Goal: Task Accomplishment & Management: Use online tool/utility

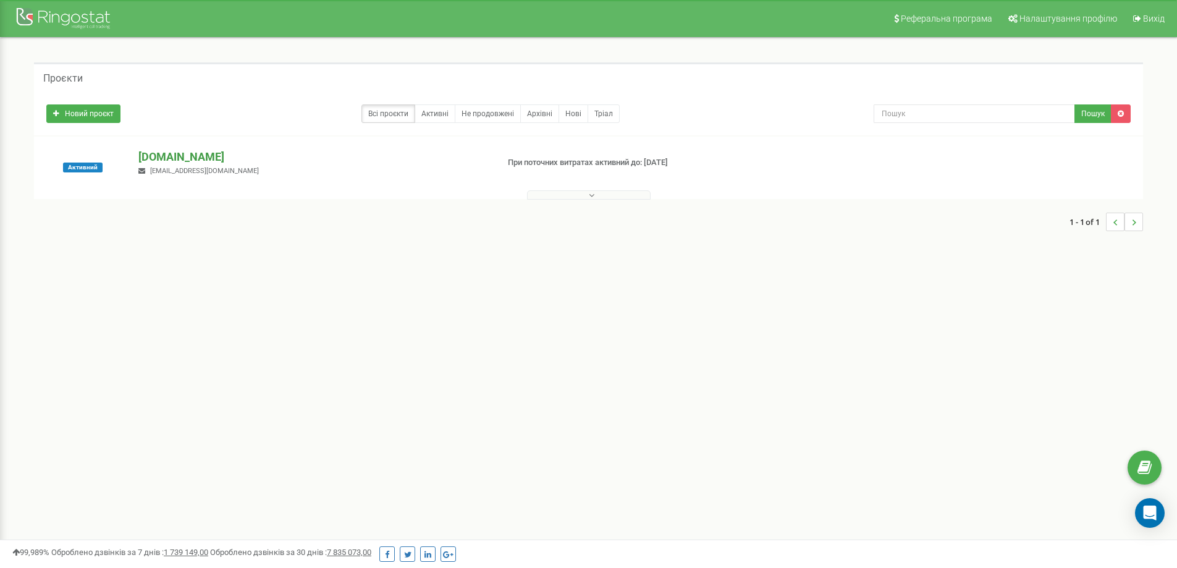
click at [165, 159] on p "[DOMAIN_NAME]" at bounding box center [312, 157] width 349 height 16
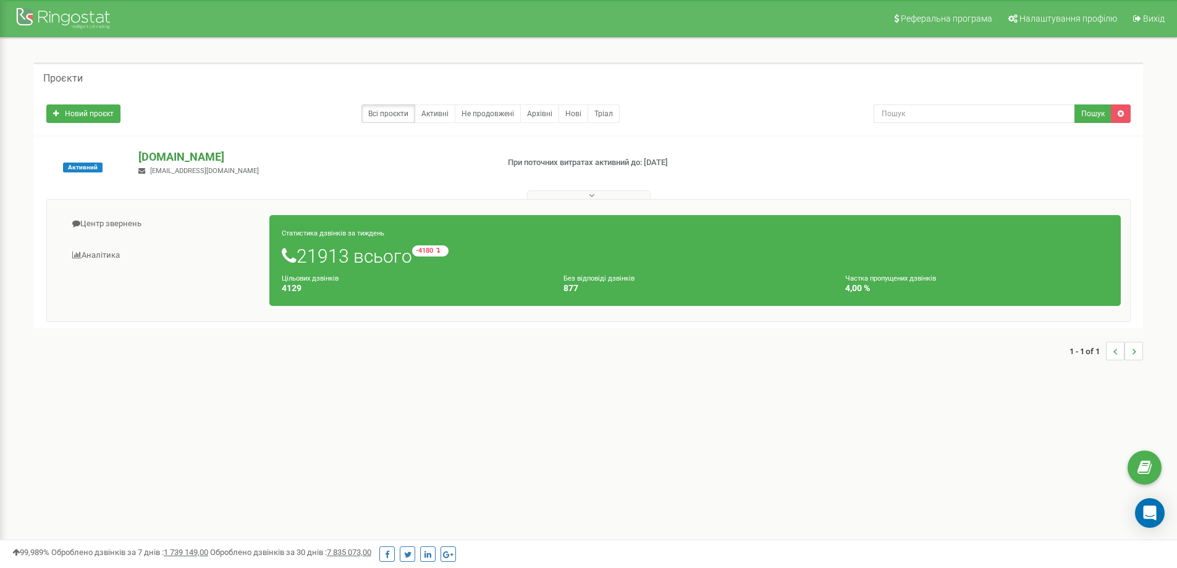
click at [184, 159] on p "[DOMAIN_NAME]" at bounding box center [312, 157] width 349 height 16
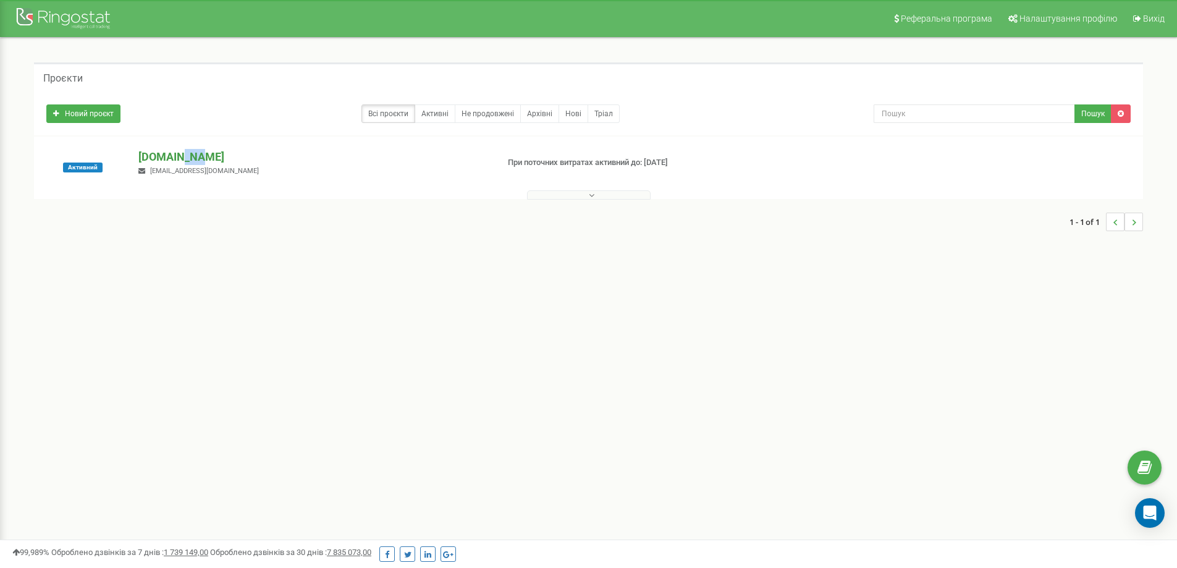
click at [184, 159] on p "[DOMAIN_NAME]" at bounding box center [312, 157] width 349 height 16
click at [224, 158] on p "[DOMAIN_NAME]" at bounding box center [312, 157] width 349 height 16
click at [163, 169] on span "[EMAIL_ADDRESS][DOMAIN_NAME]" at bounding box center [204, 171] width 109 height 8
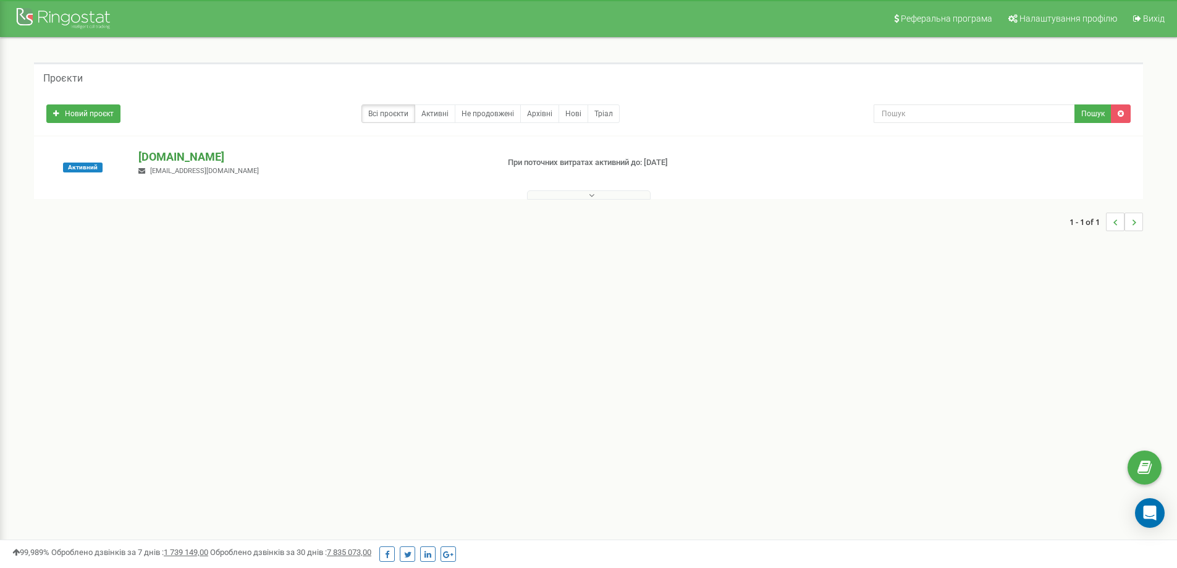
click at [167, 156] on p "[DOMAIN_NAME]" at bounding box center [312, 157] width 349 height 16
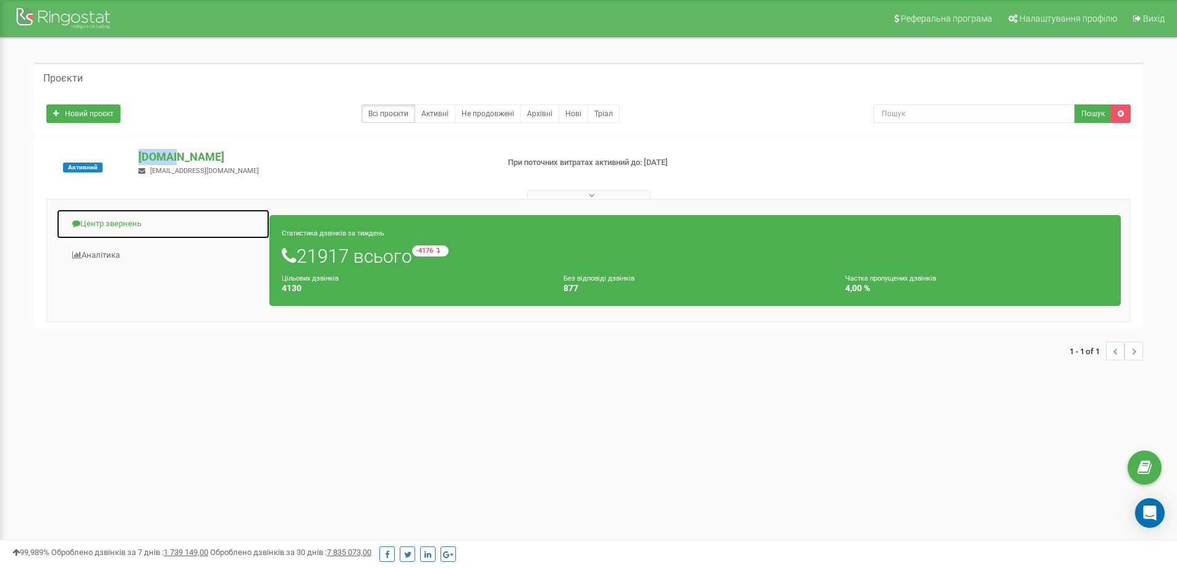
click at [121, 219] on link "Центр звернень" at bounding box center [163, 224] width 214 height 30
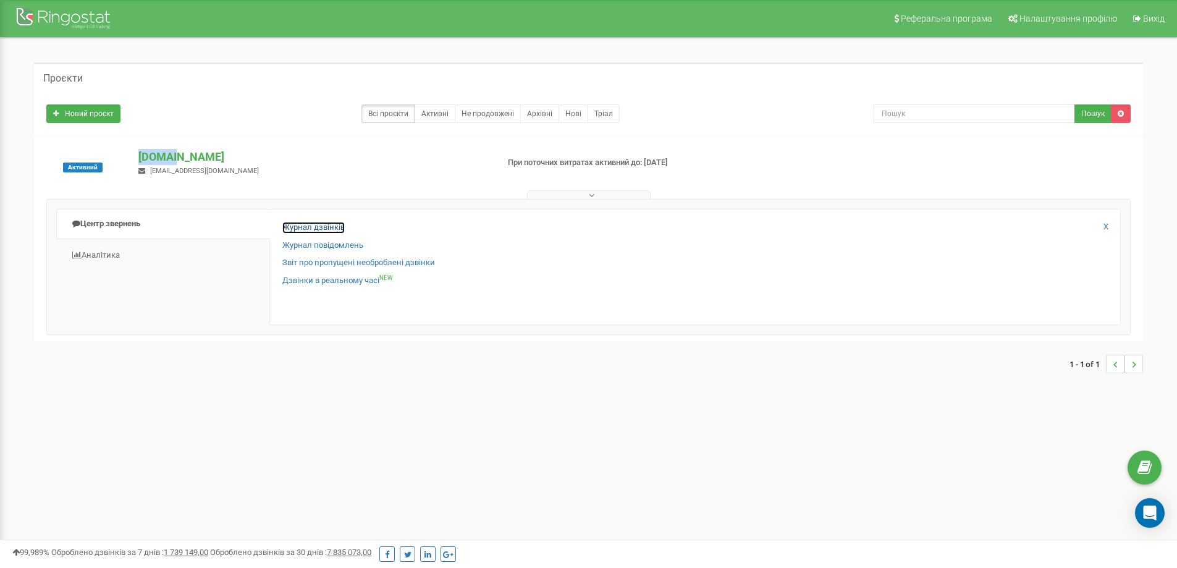
drag, startPoint x: 338, startPoint y: 226, endPoint x: 350, endPoint y: 238, distance: 16.6
click at [337, 226] on link "Журнал дзвінків" at bounding box center [313, 228] width 62 height 12
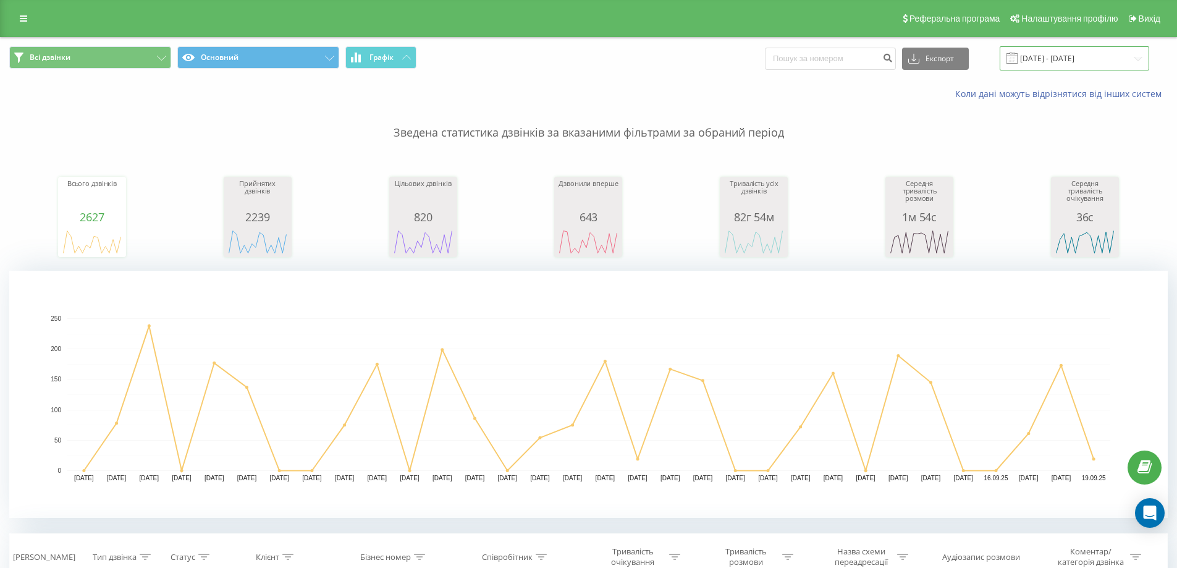
click at [1074, 57] on input "19.08.2025 - 19.09.2025" at bounding box center [1075, 58] width 150 height 24
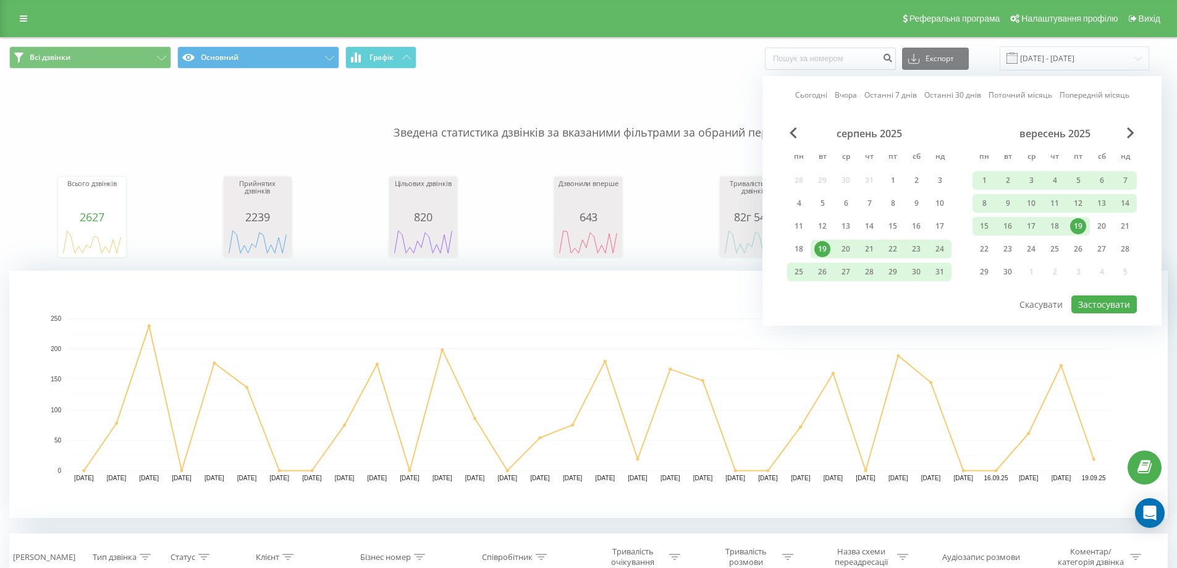
click at [1077, 226] on div "19" at bounding box center [1078, 226] width 16 height 16
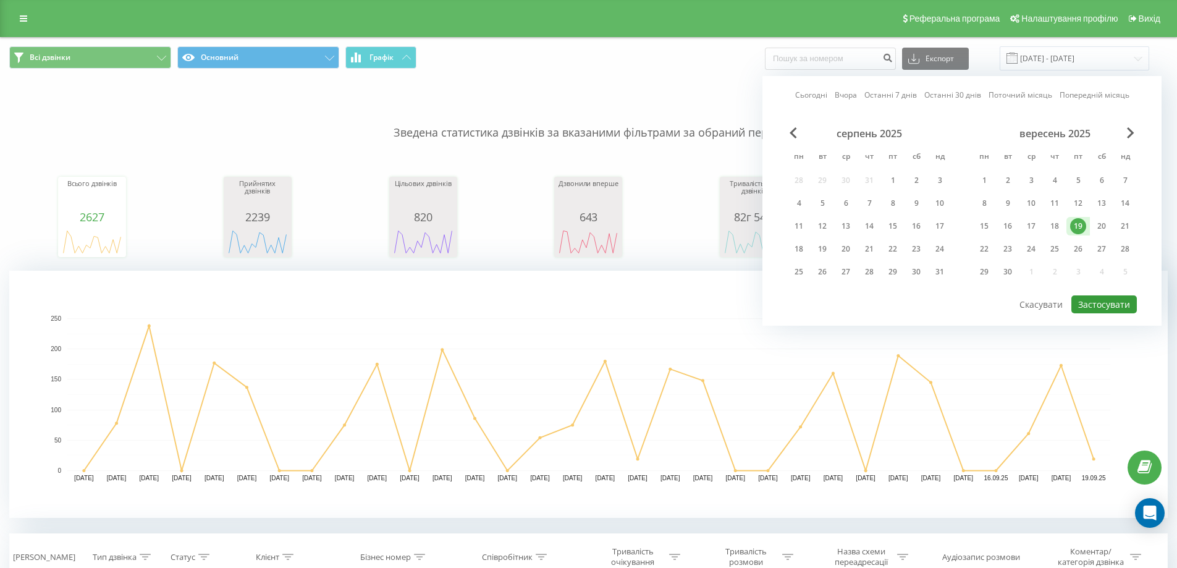
click at [1096, 300] on button "Застосувати" at bounding box center [1105, 304] width 66 height 18
type input "19.09.2025 - 19.09.2025"
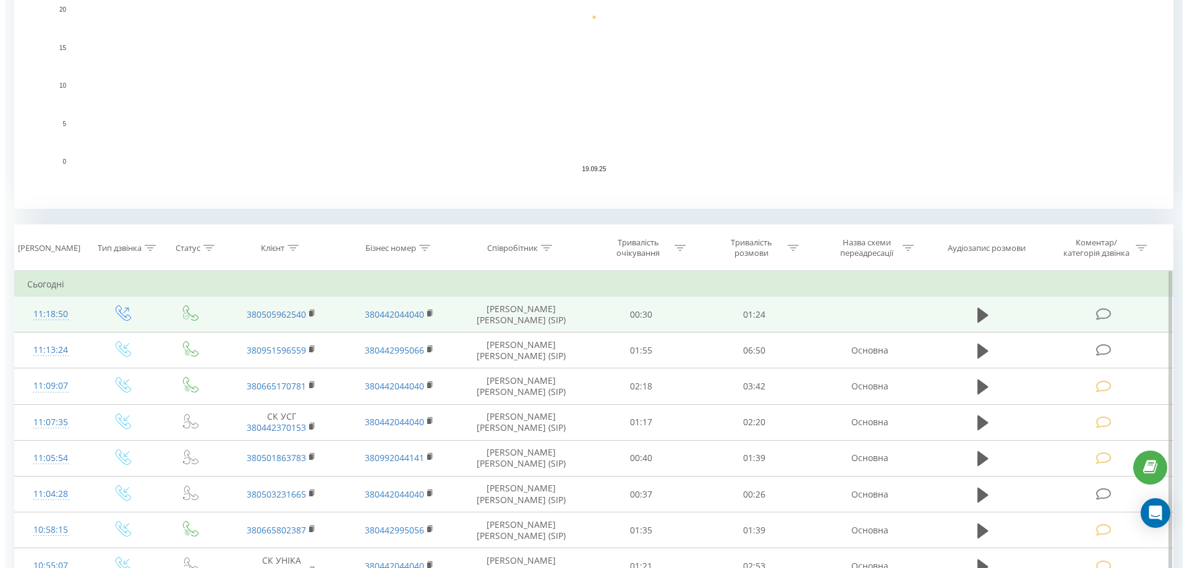
scroll to position [494, 0]
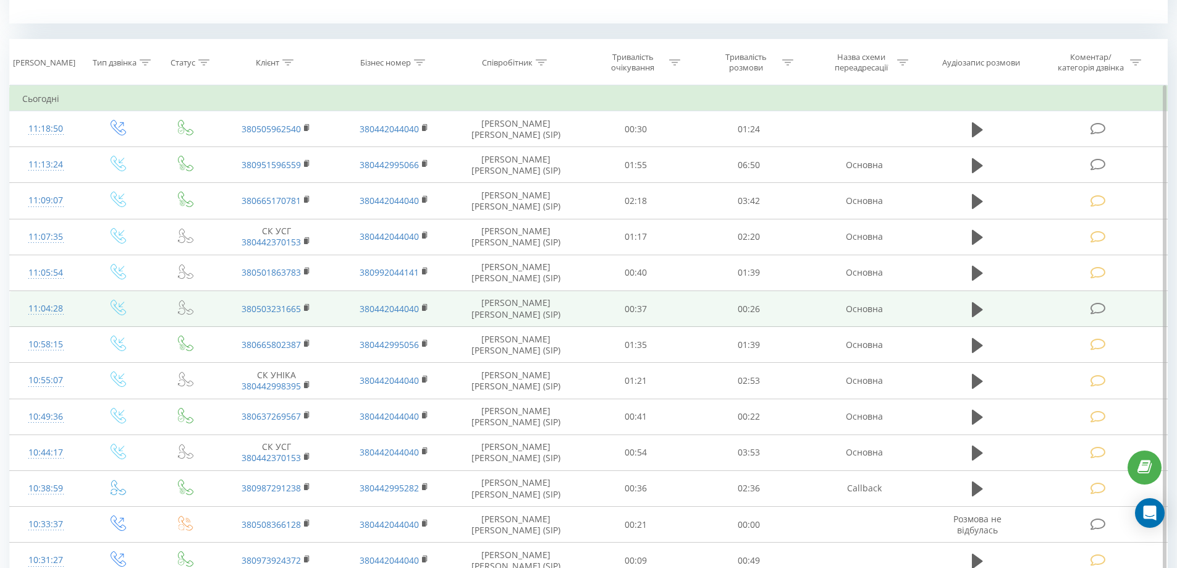
click at [1098, 310] on icon at bounding box center [1098, 308] width 15 height 13
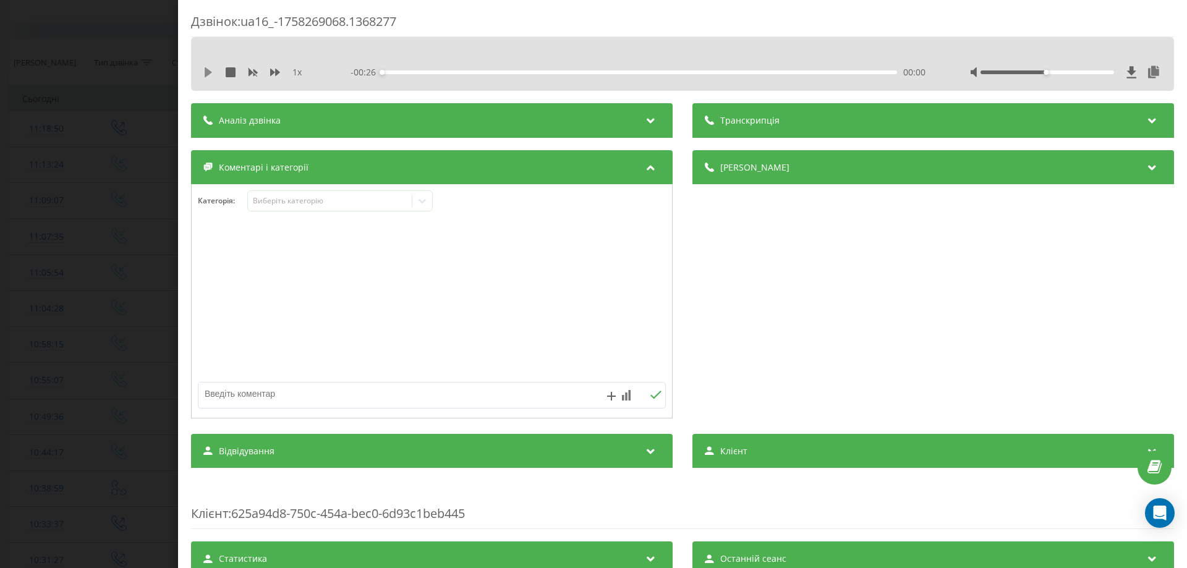
click at [212, 74] on icon at bounding box center [208, 72] width 10 height 10
click at [1033, 74] on div at bounding box center [1066, 72] width 192 height 12
drag, startPoint x: 1033, startPoint y: 72, endPoint x: 1101, endPoint y: 85, distance: 68.6
click at [1101, 85] on div "1 x - 00:23 00:03 00:03" at bounding box center [682, 64] width 983 height 54
drag, startPoint x: 216, startPoint y: 72, endPoint x: 242, endPoint y: 86, distance: 29.6
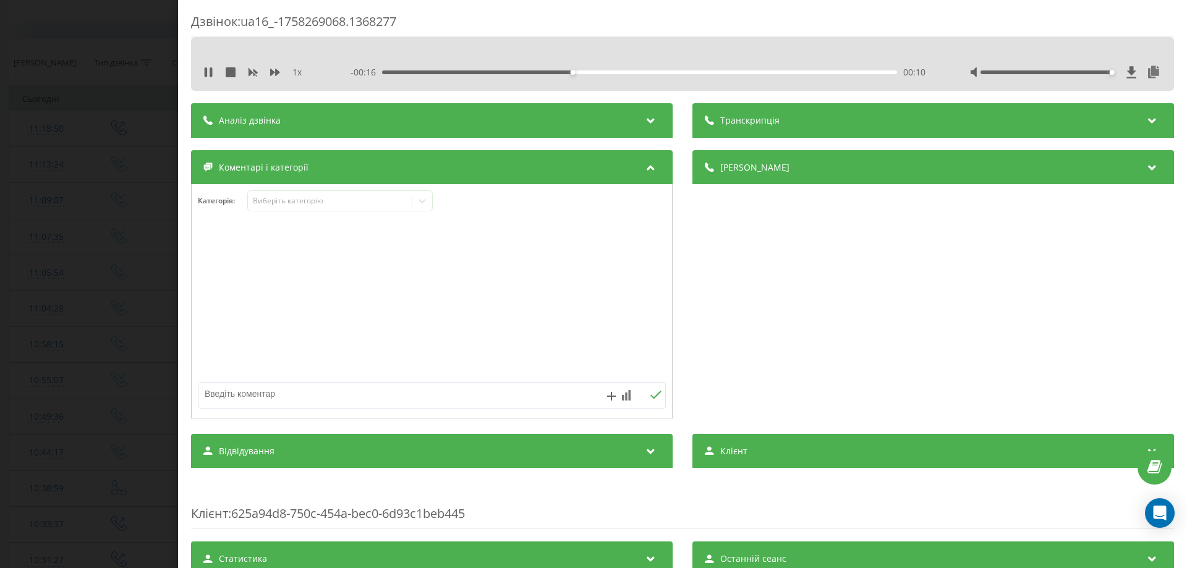
click at [218, 71] on div "1 x" at bounding box center [260, 72] width 115 height 12
click at [209, 69] on icon at bounding box center [208, 72] width 10 height 10
click at [427, 201] on icon at bounding box center [422, 201] width 12 height 12
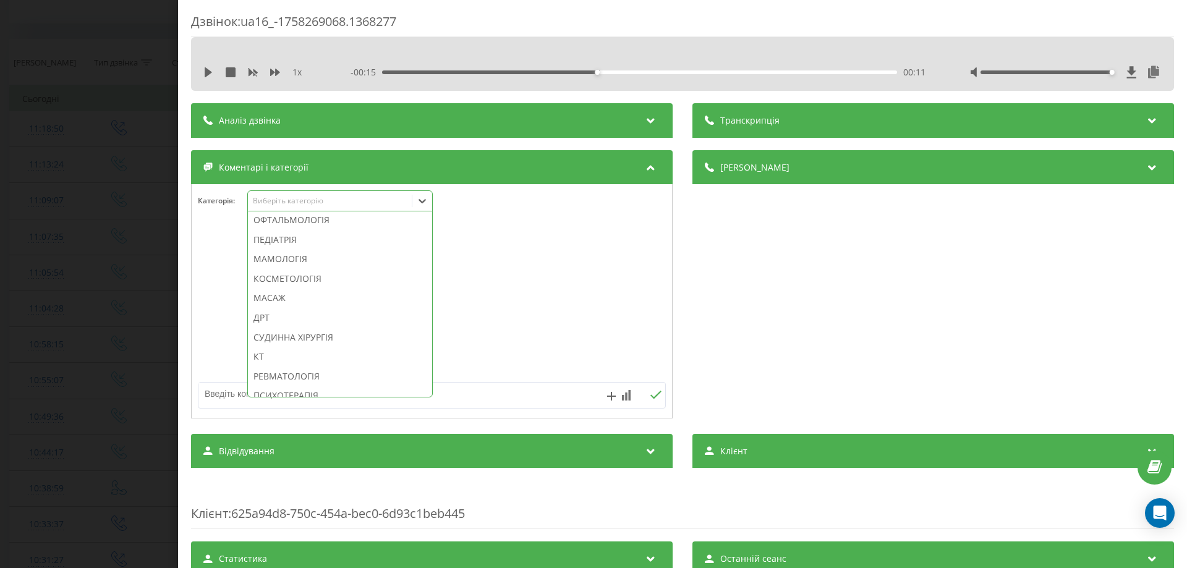
scroll to position [896, 0]
click at [290, 389] on div "ІНШЕ" at bounding box center [340, 386] width 184 height 20
click at [179, 339] on div "Дзвінок : ua16_-1758269068.1368277 1 x - 00:15 00:11 00:11 Транскрипція Для AI-…" at bounding box center [682, 284] width 1009 height 568
click at [235, 349] on div at bounding box center [432, 301] width 480 height 148
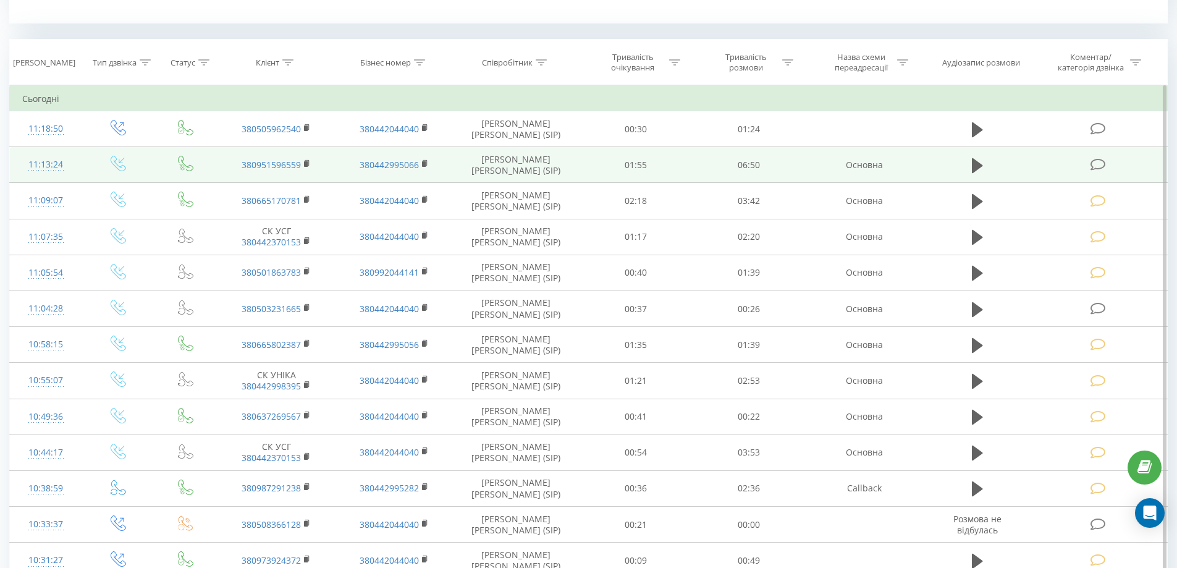
click at [1097, 165] on icon at bounding box center [1098, 164] width 15 height 13
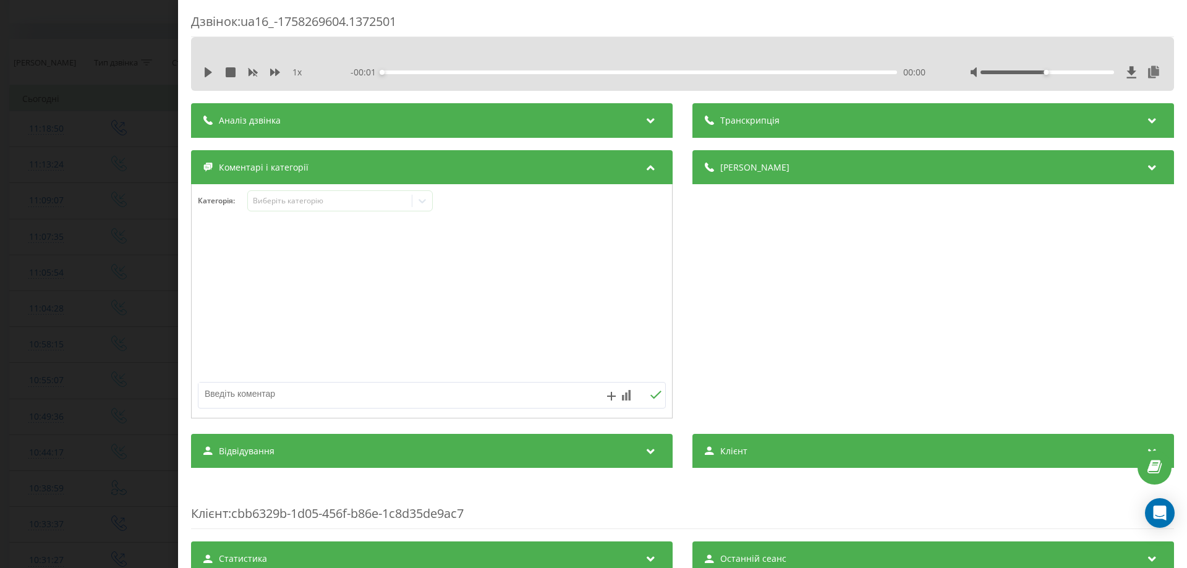
click at [203, 69] on div "1 x - 00:01 00:00 00:00" at bounding box center [682, 72] width 964 height 19
click at [207, 72] on icon at bounding box center [208, 72] width 7 height 10
drag, startPoint x: 1031, startPoint y: 71, endPoint x: 1118, endPoint y: 88, distance: 88.2
click at [1118, 88] on div "1 x - 06:47 00:03 00:03" at bounding box center [682, 64] width 983 height 54
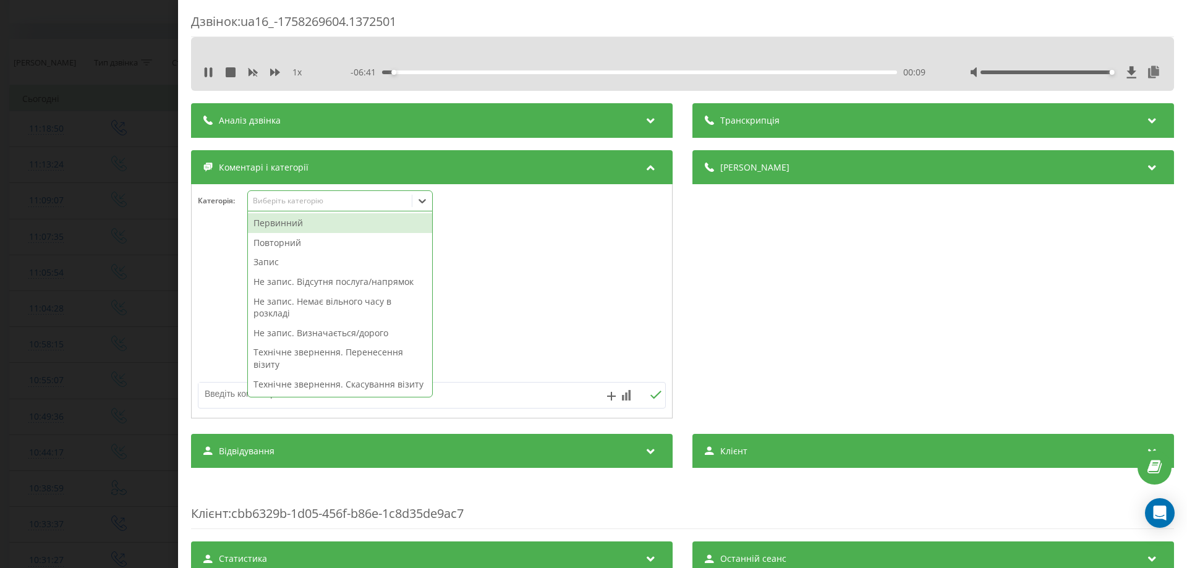
click at [426, 203] on icon at bounding box center [422, 201] width 12 height 12
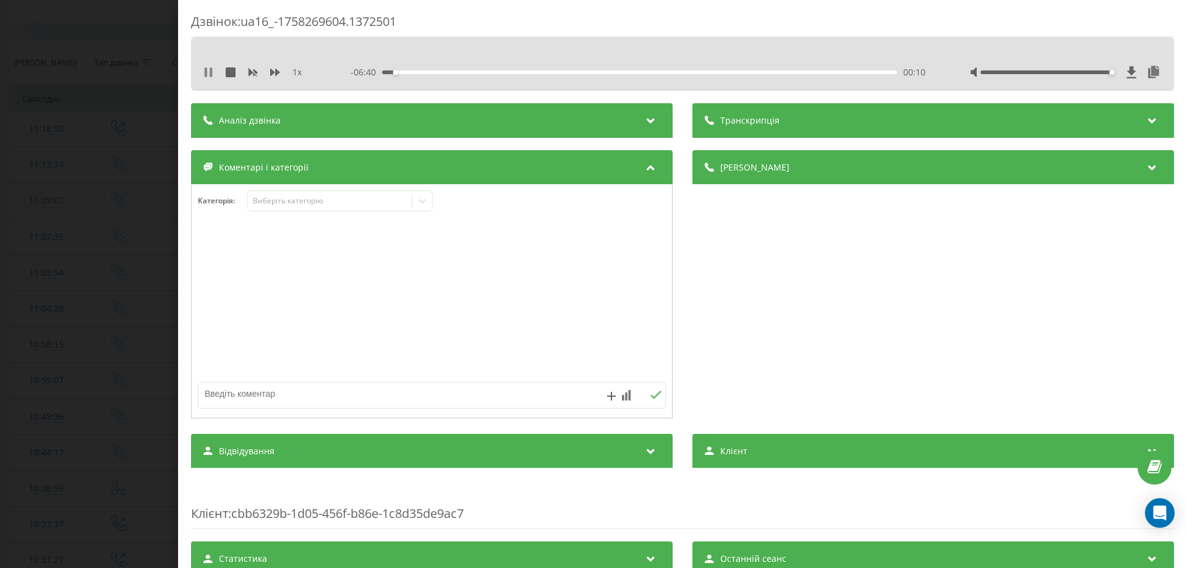
click at [206, 68] on icon at bounding box center [206, 72] width 2 height 10
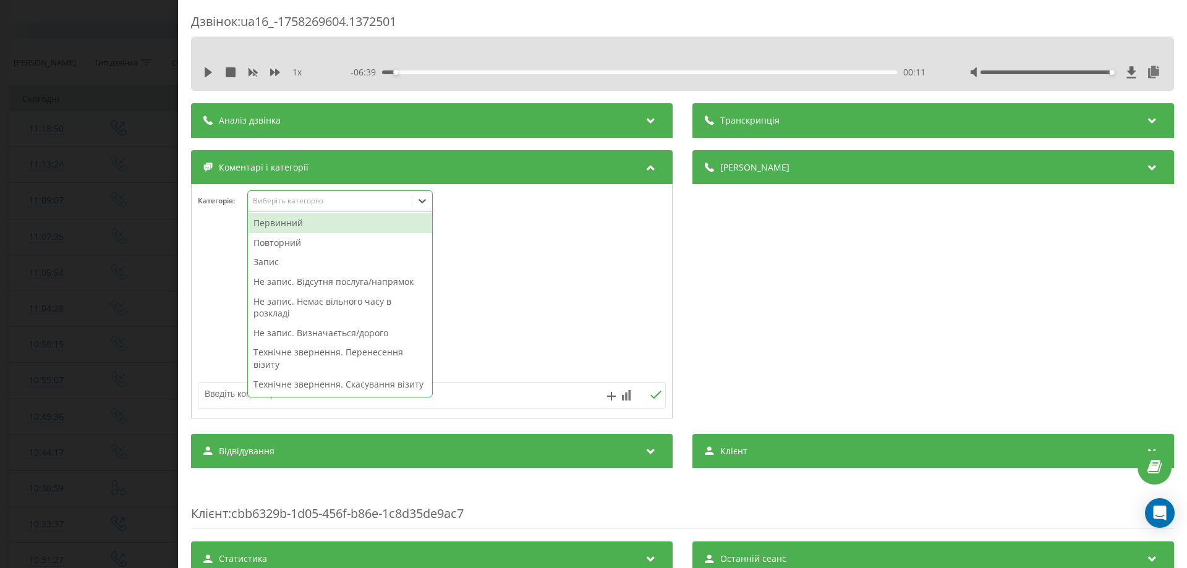
click at [426, 200] on icon at bounding box center [421, 201] width 7 height 4
drag, startPoint x: 320, startPoint y: 238, endPoint x: 309, endPoint y: 246, distance: 13.2
click at [320, 239] on div "Повторний" at bounding box center [340, 243] width 184 height 20
click at [235, 241] on div at bounding box center [432, 301] width 480 height 148
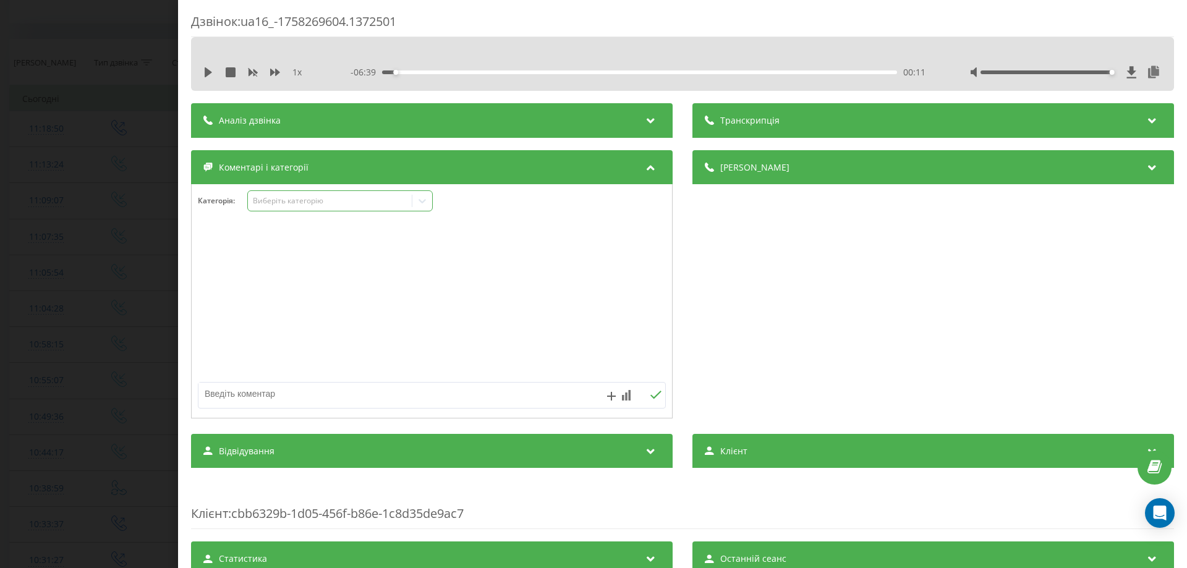
click at [424, 203] on icon at bounding box center [422, 201] width 12 height 12
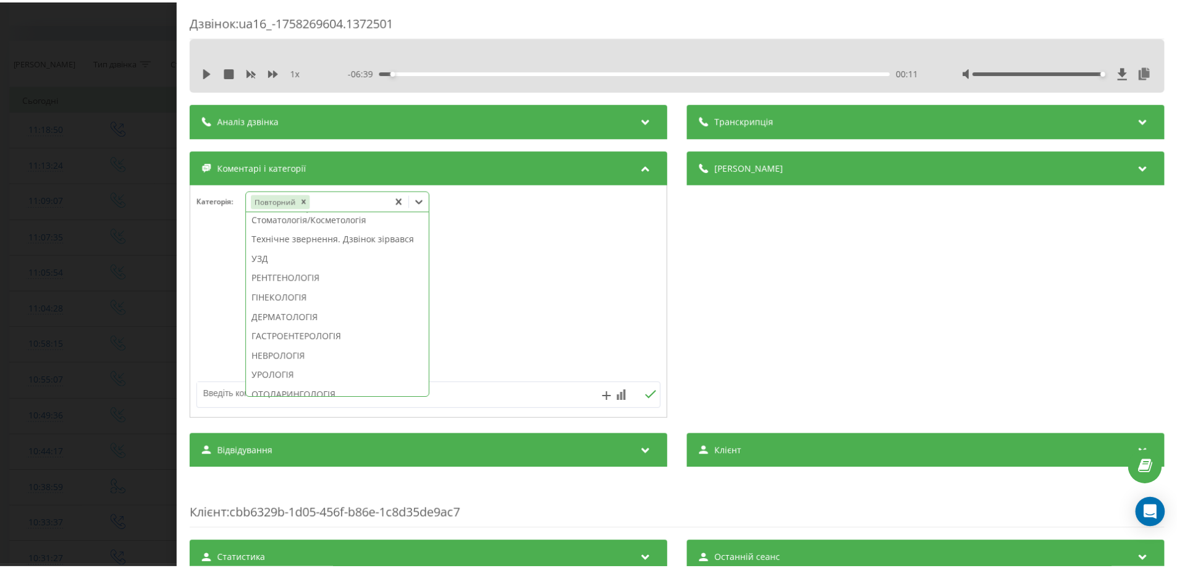
scroll to position [378, 0]
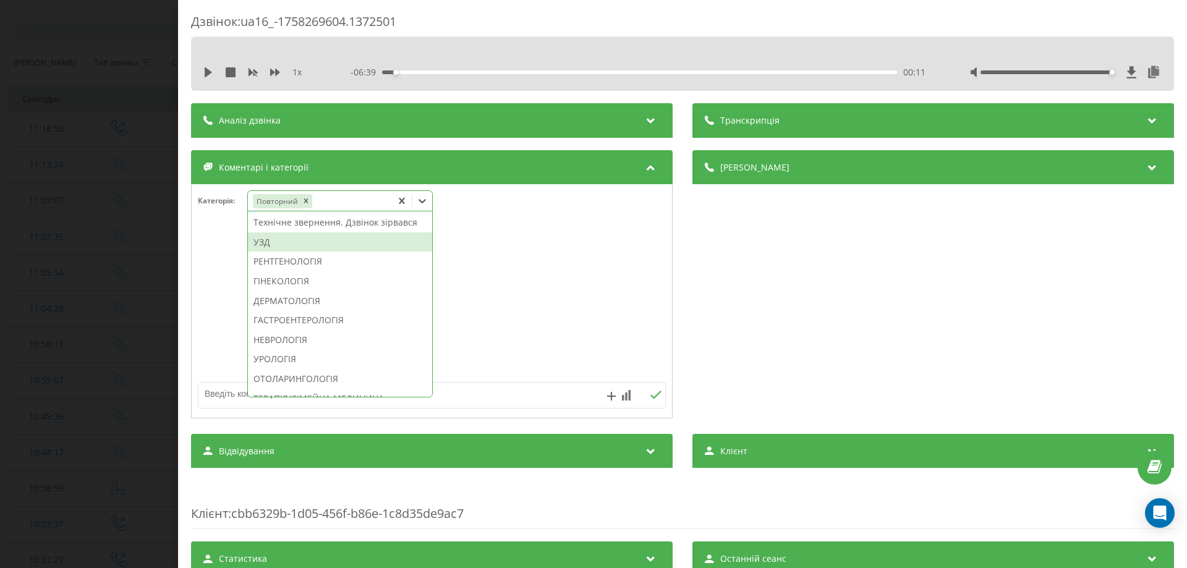
drag, startPoint x: 329, startPoint y: 283, endPoint x: 316, endPoint y: 283, distance: 12.4
click at [328, 252] on div "УЗД" at bounding box center [340, 242] width 184 height 20
click at [227, 288] on div at bounding box center [432, 301] width 480 height 148
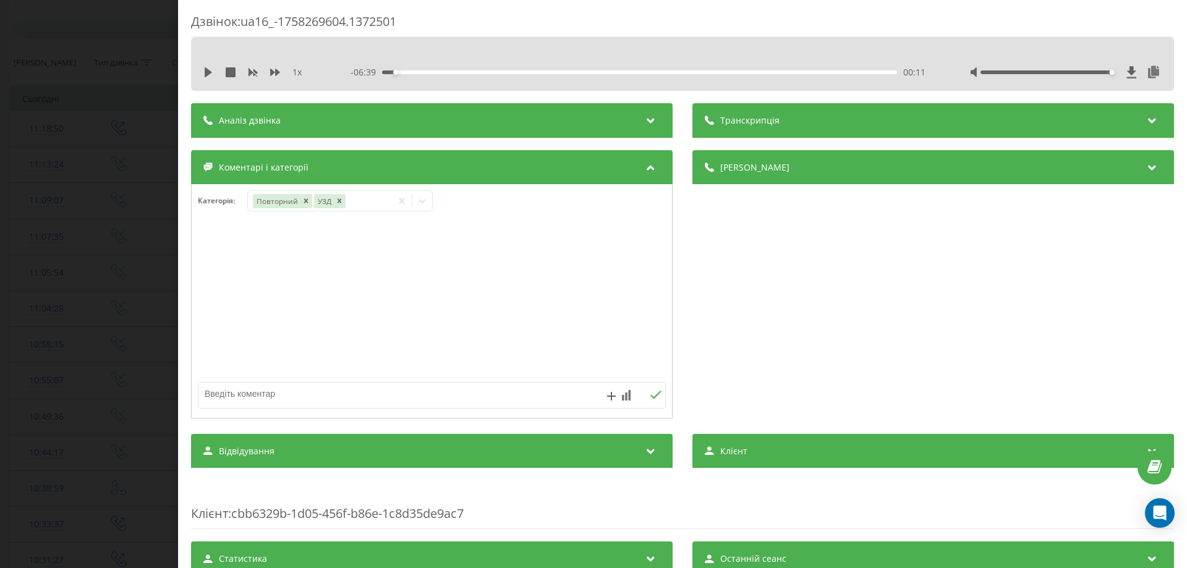
click at [274, 405] on textarea at bounding box center [384, 394] width 373 height 22
type textarea "надана інф"
click at [650, 393] on icon at bounding box center [656, 395] width 12 height 9
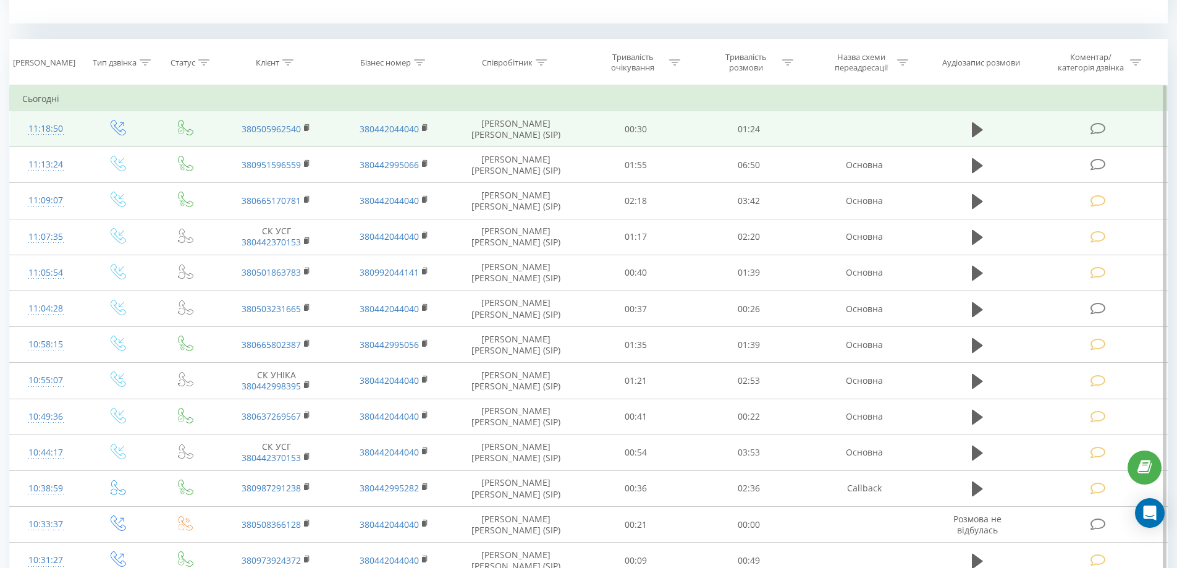
click at [1093, 130] on icon at bounding box center [1098, 128] width 15 height 13
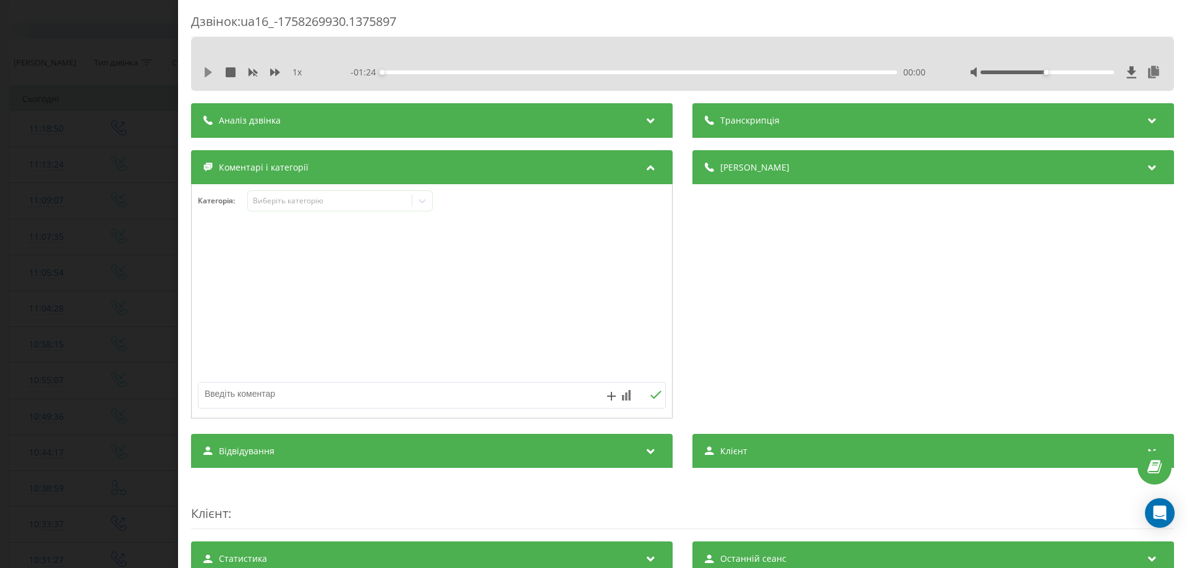
click at [206, 70] on icon at bounding box center [208, 72] width 7 height 10
drag, startPoint x: 205, startPoint y: 71, endPoint x: 223, endPoint y: 84, distance: 22.1
click at [207, 71] on icon at bounding box center [206, 72] width 2 height 10
click at [423, 197] on icon at bounding box center [422, 201] width 12 height 12
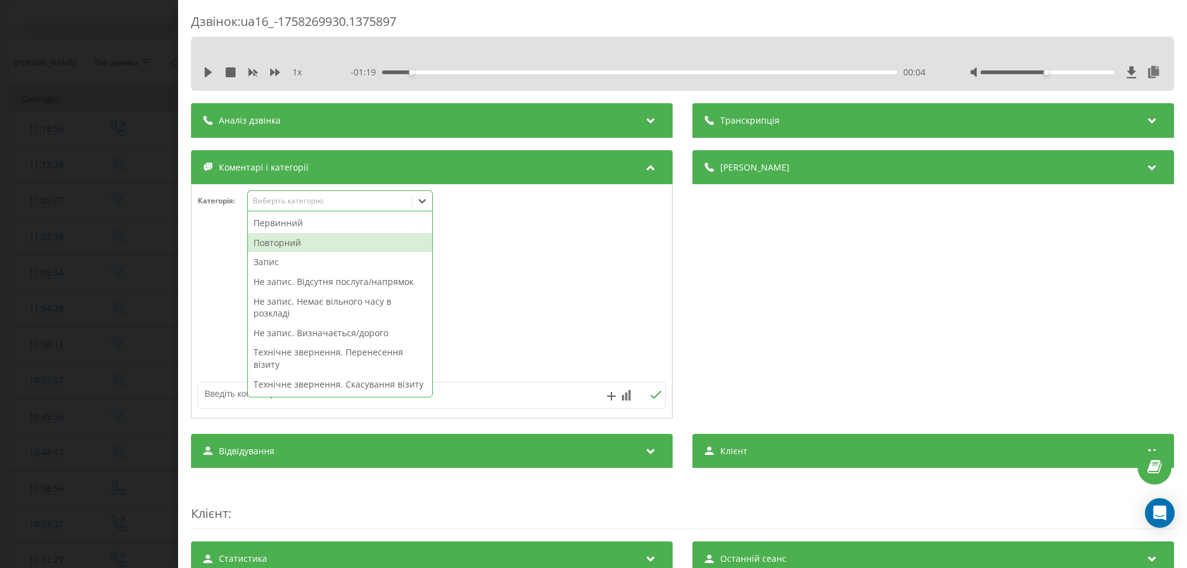
click at [284, 243] on div "Повторний" at bounding box center [340, 243] width 184 height 20
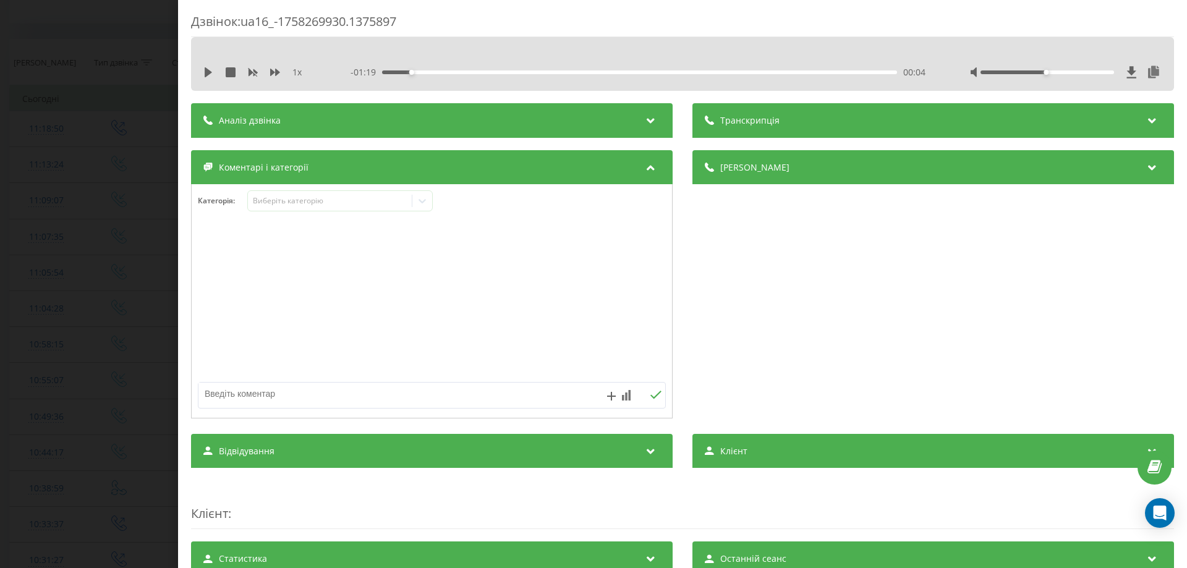
drag, startPoint x: 237, startPoint y: 264, endPoint x: 243, endPoint y: 286, distance: 22.5
click at [236, 268] on div at bounding box center [432, 301] width 480 height 148
click at [253, 391] on textarea at bounding box center [384, 394] width 373 height 22
type textarea "внутрішній дзвінок"
click at [650, 391] on icon at bounding box center [656, 395] width 12 height 9
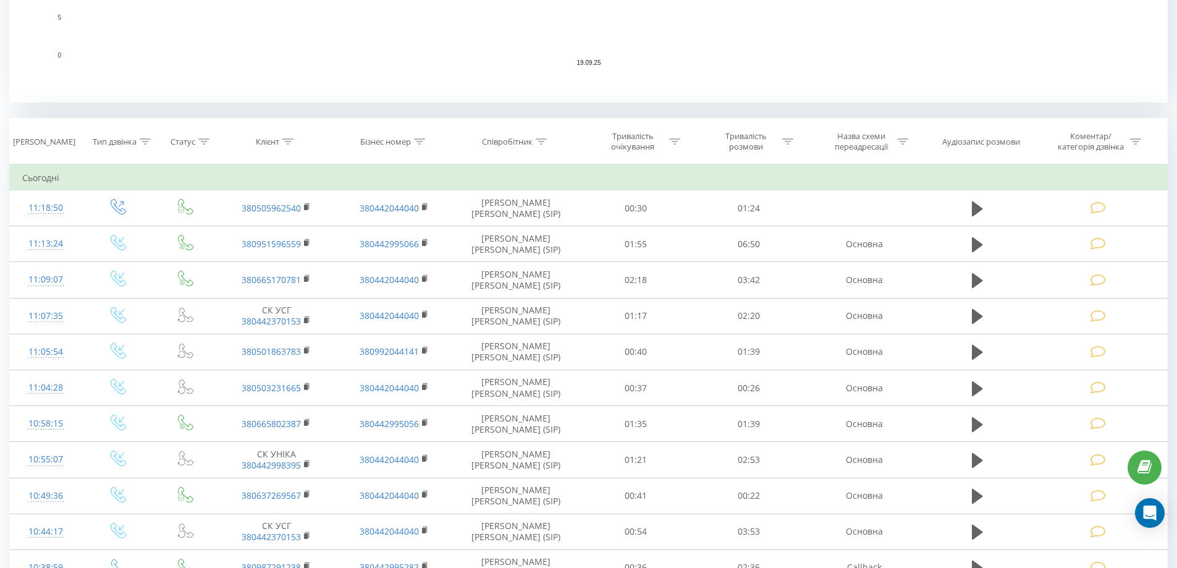
scroll to position [106, 0]
